Goal: Navigation & Orientation: Find specific page/section

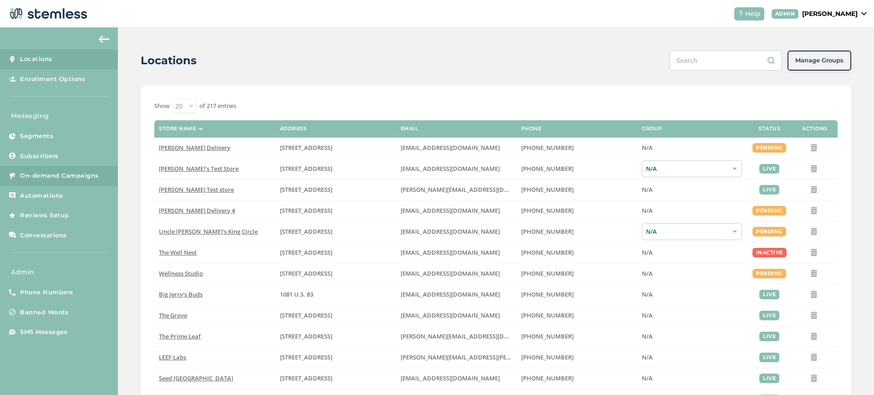
click at [85, 184] on link "On-demand Campaigns" at bounding box center [59, 176] width 118 height 20
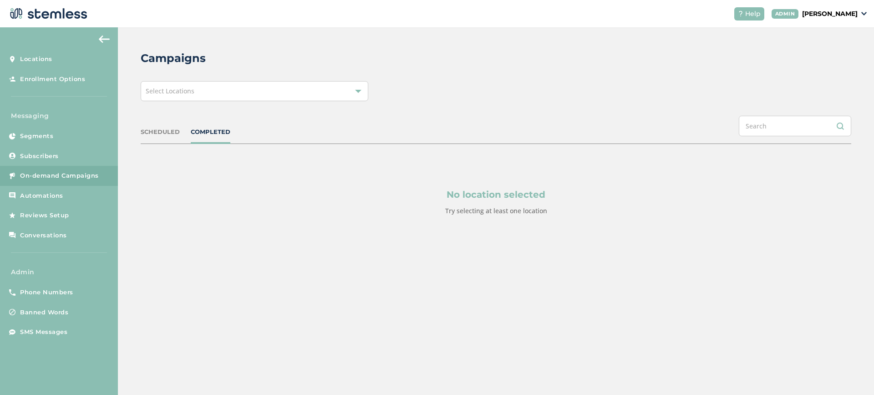
click at [247, 94] on div "Select Locations" at bounding box center [255, 91] width 228 height 20
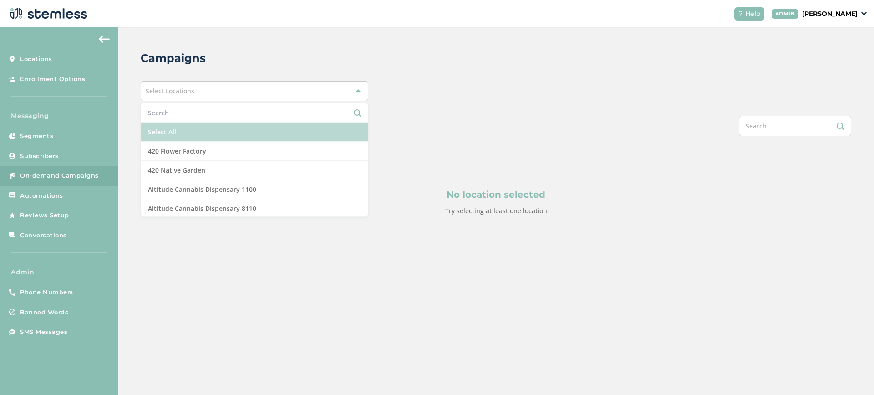
click at [206, 133] on li "Select All" at bounding box center [254, 131] width 227 height 19
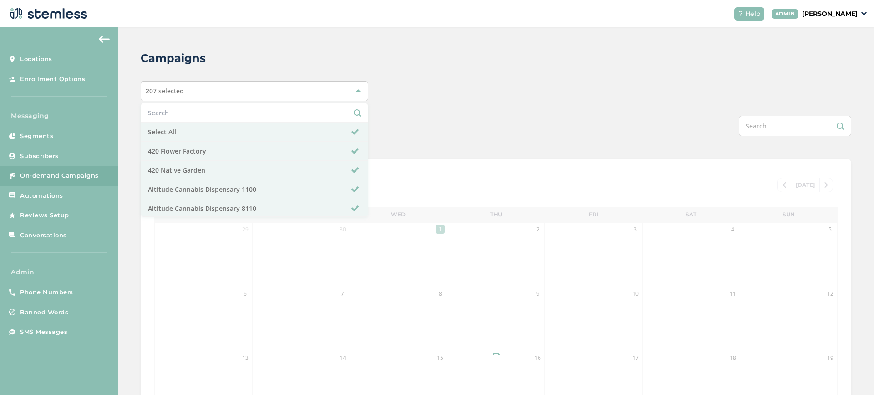
click at [434, 133] on div "SCHEDULED COMPLETED" at bounding box center [496, 130] width 711 height 28
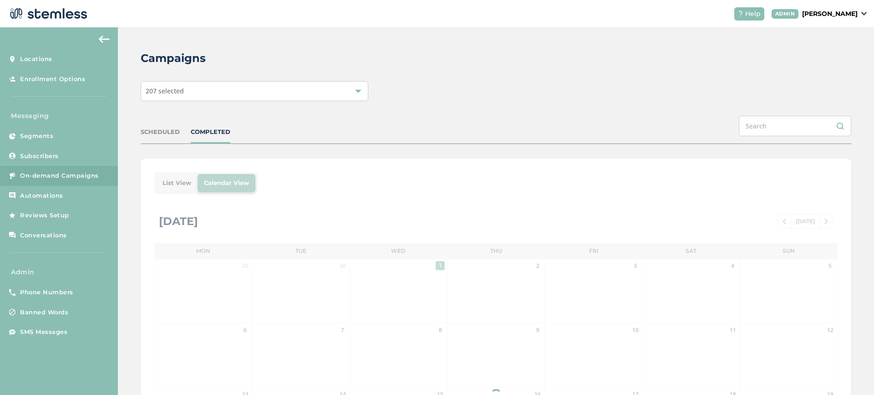
click at [176, 184] on div "List View Calendar View [DATE] [DATE] Mon Tue Wed Thu Fri Sat Sun 29 30 1 2 3 4…" at bounding box center [496, 375] width 711 height 435
click at [174, 185] on div "List View Calendar View [DATE] [DATE] Mon Tue Wed Thu Fri Sat Sun 29 30 1 2 3 4…" at bounding box center [496, 375] width 711 height 435
click at [173, 187] on div "List View Calendar View [DATE] [DATE] Mon Tue Wed Thu Fri Sat Sun 29 30 1 2 3 4…" at bounding box center [496, 375] width 711 height 435
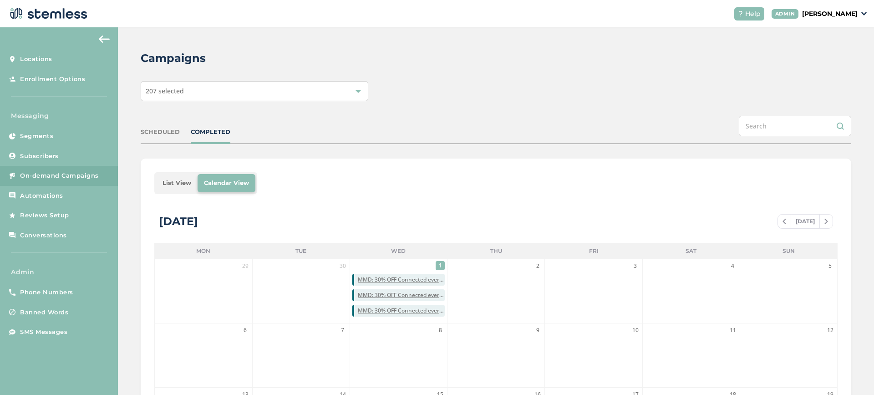
click at [171, 182] on li "List View" at bounding box center [176, 183] width 41 height 18
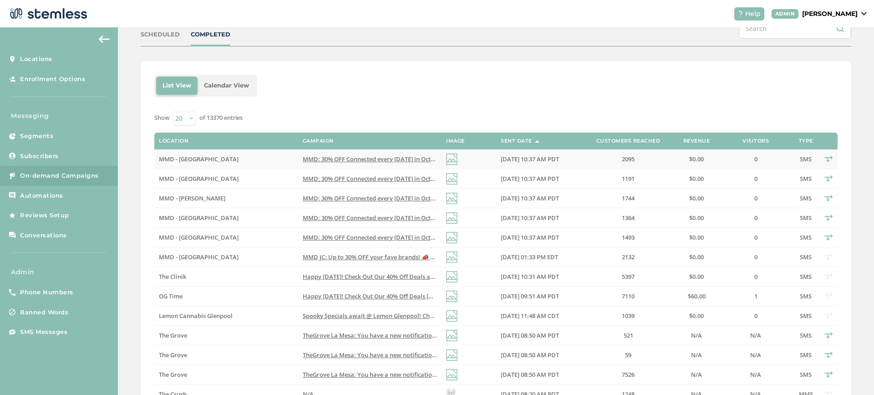
scroll to position [99, 0]
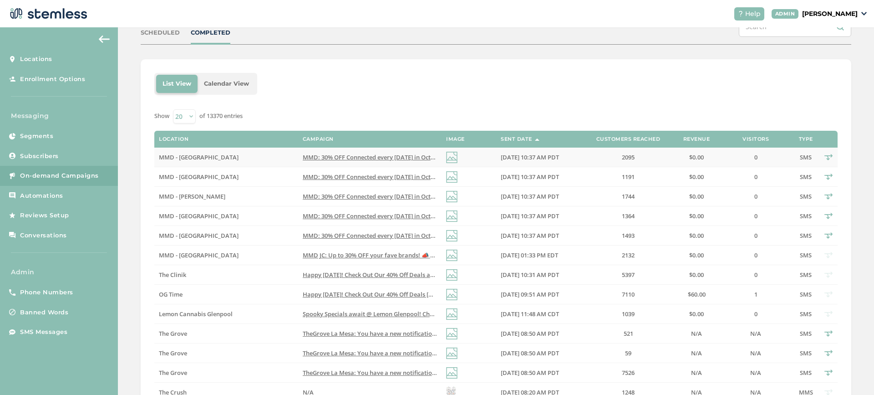
click at [462, 158] on td at bounding box center [469, 158] width 55 height 20
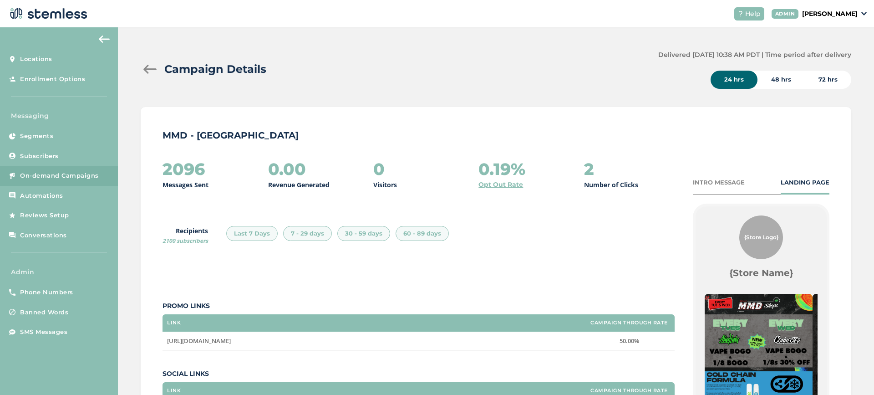
click at [149, 71] on div at bounding box center [150, 69] width 18 height 9
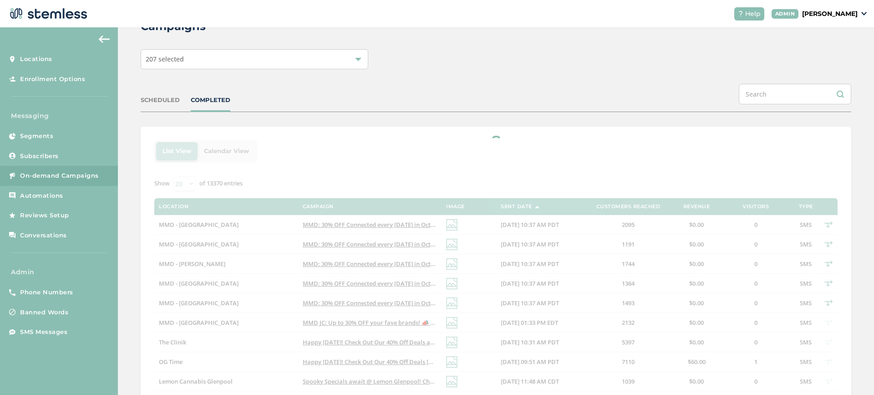
scroll to position [50, 0]
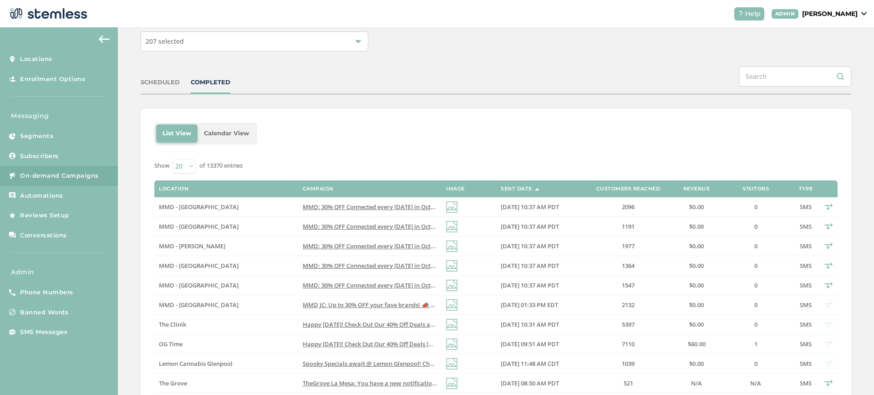
click at [508, 245] on span "[DATE] 10:37 AM PDT" at bounding box center [530, 246] width 58 height 8
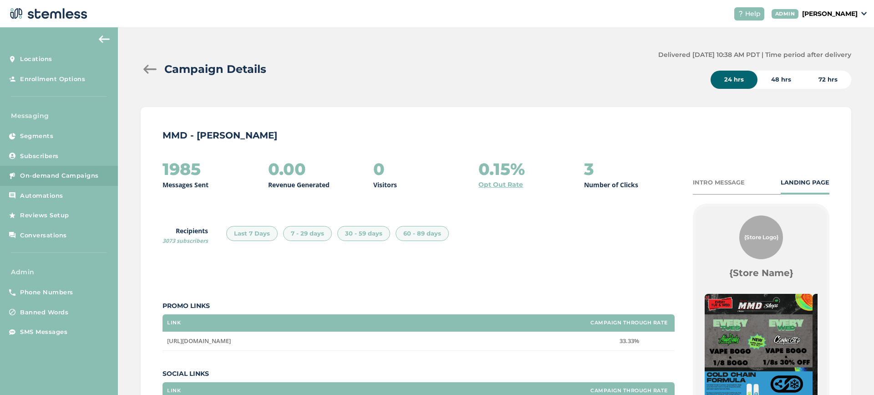
click at [153, 68] on div at bounding box center [150, 69] width 18 height 9
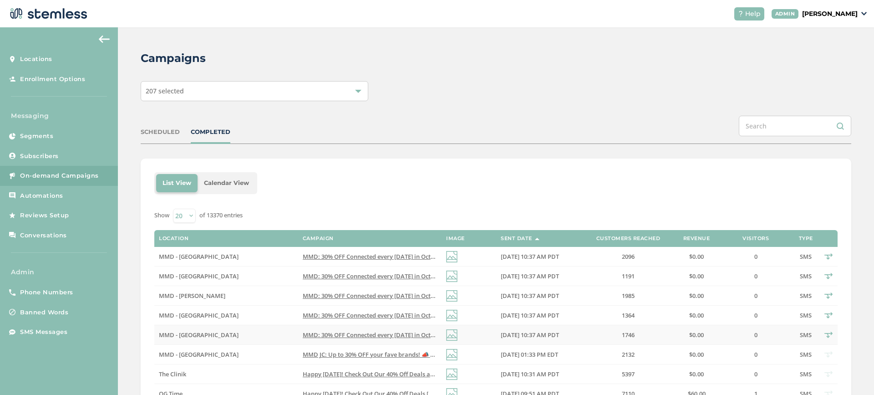
click at [226, 333] on label "MMD - [GEOGRAPHIC_DATA]" at bounding box center [226, 335] width 134 height 8
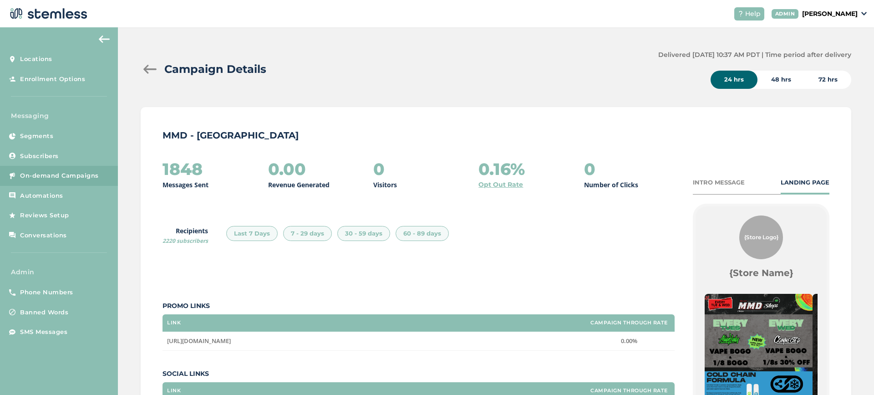
click at [150, 72] on div at bounding box center [150, 69] width 18 height 9
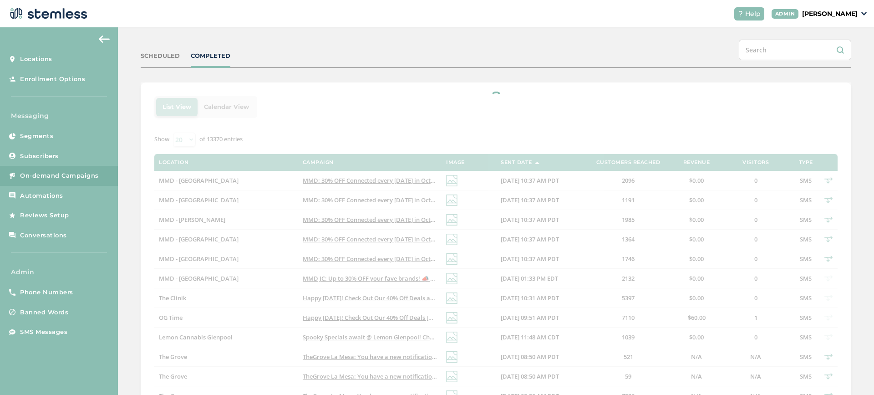
scroll to position [92, 0]
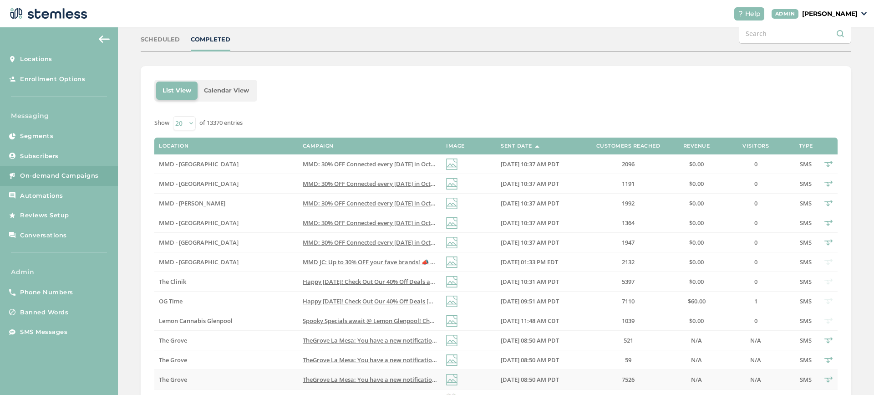
click at [249, 379] on label "The Grove" at bounding box center [226, 380] width 134 height 8
